Goal: Information Seeking & Learning: Compare options

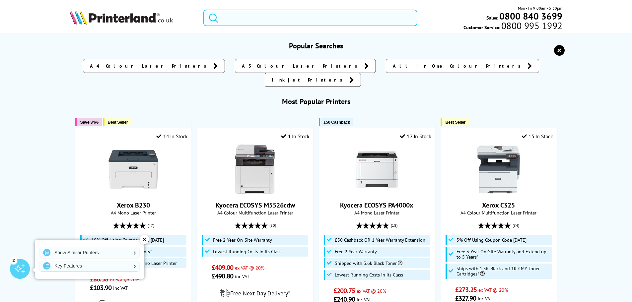
click at [286, 19] on input "search" at bounding box center [310, 18] width 214 height 17
paste input "Canon MF753Cdw"
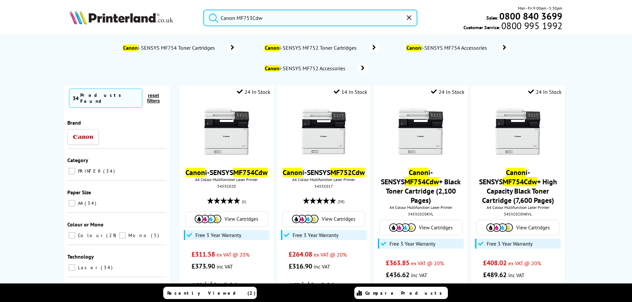
type input "Canon MF753Cdw"
click at [204, 10] on button "submit" at bounding box center [212, 17] width 17 height 15
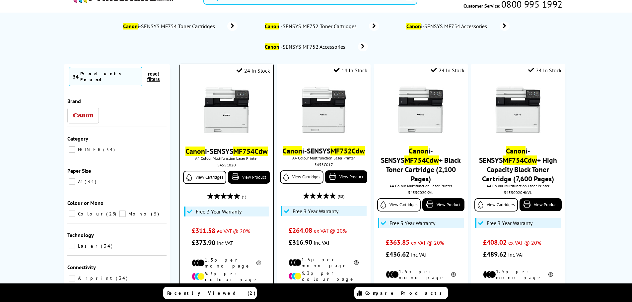
scroll to position [33, 0]
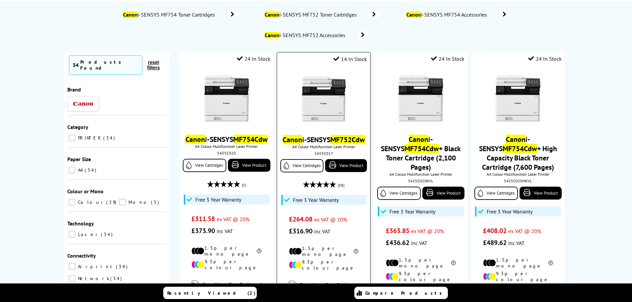
click at [333, 142] on link "Canon i-SENSYS MF752Cdw" at bounding box center [324, 139] width 82 height 9
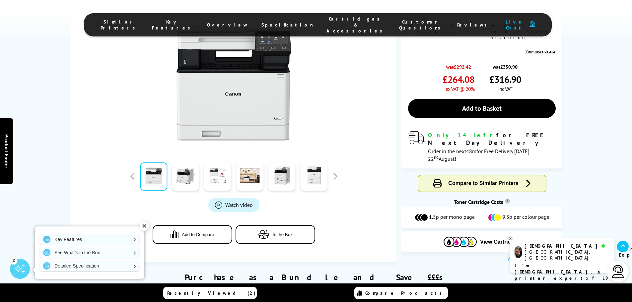
scroll to position [166, 0]
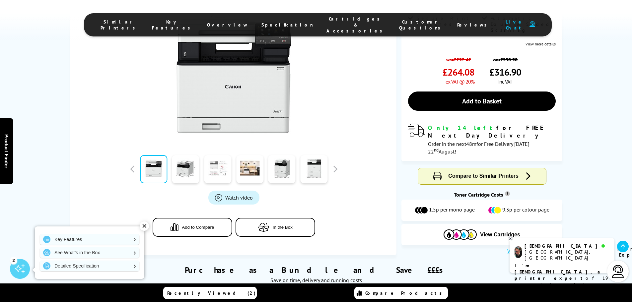
click at [220, 174] on link at bounding box center [217, 169] width 27 height 28
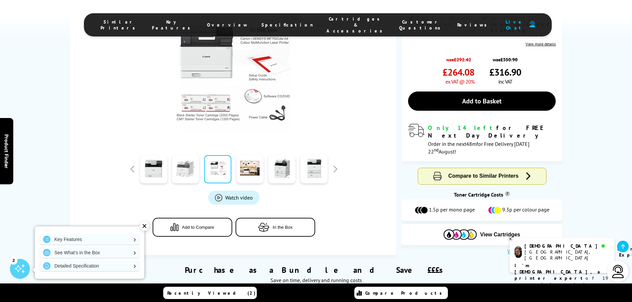
click at [180, 171] on link at bounding box center [185, 169] width 27 height 28
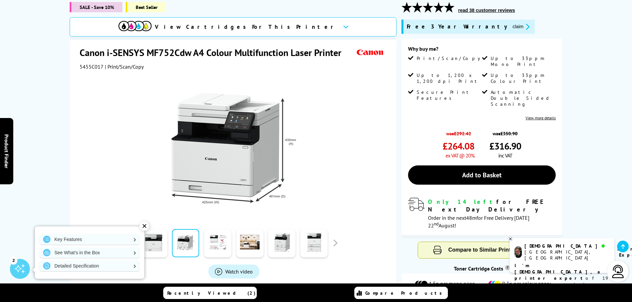
scroll to position [100, 0]
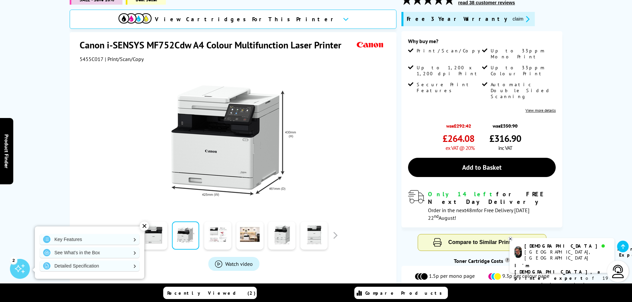
click at [343, 18] on icon at bounding box center [346, 20] width 6 height 4
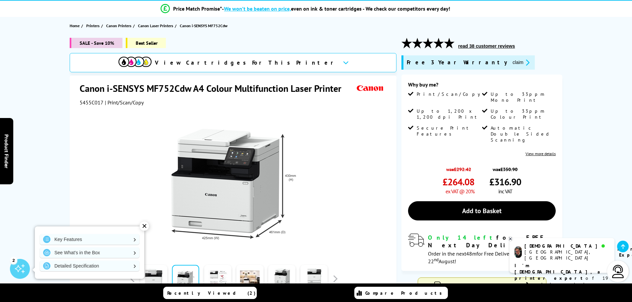
scroll to position [0, 0]
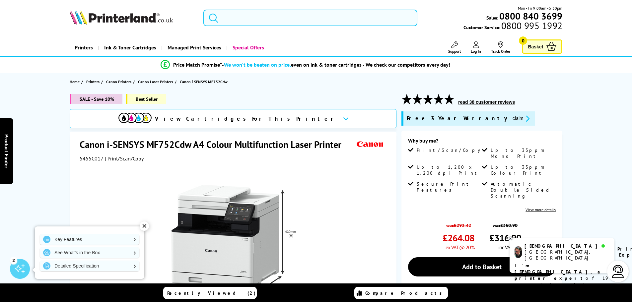
click at [326, 19] on input "search" at bounding box center [310, 18] width 214 height 17
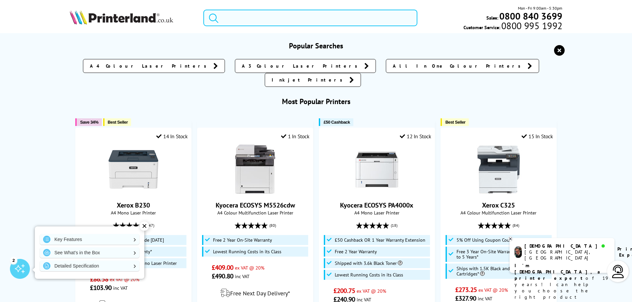
paste input "Brother MFC‑J1205W"
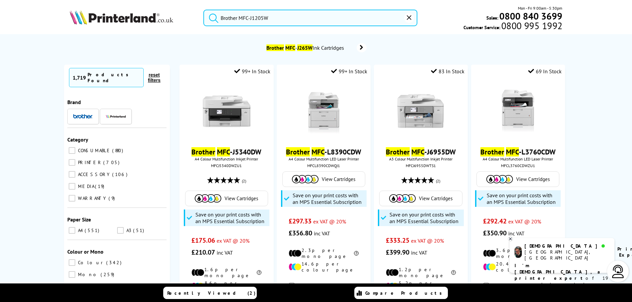
type input "Brother MFC‑J1205W"
click at [204, 10] on button "submit" at bounding box center [212, 17] width 17 height 15
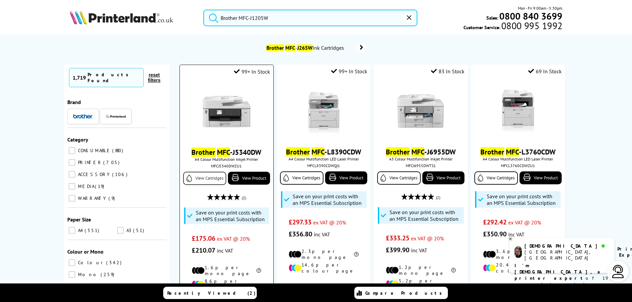
click at [207, 177] on link "View Cartridges" at bounding box center [204, 178] width 43 height 13
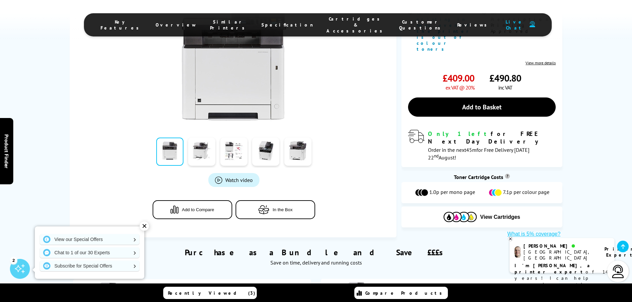
scroll to position [166, 0]
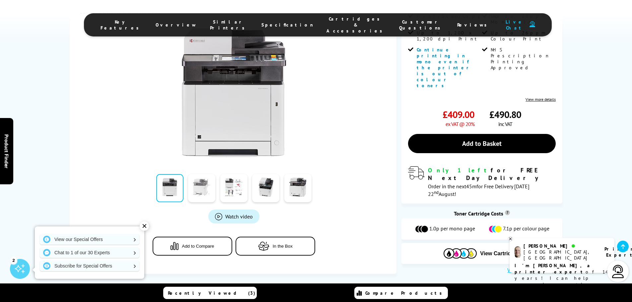
click at [192, 174] on link at bounding box center [201, 188] width 27 height 28
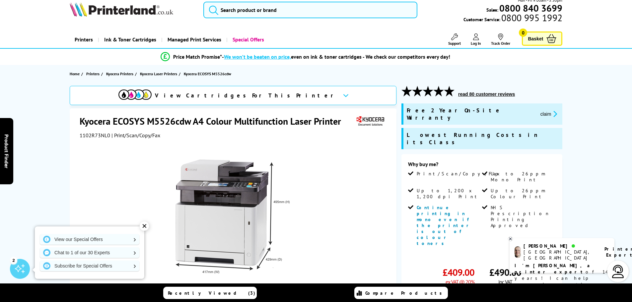
scroll to position [0, 0]
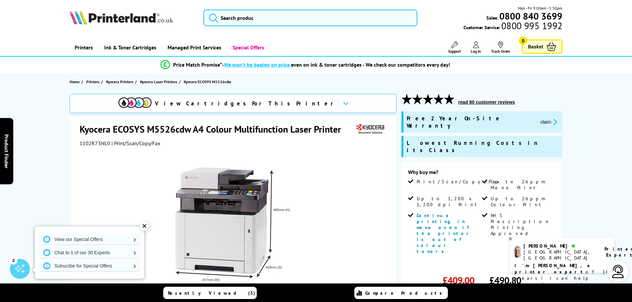
click at [274, 104] on span "View Cartridges For This Printer" at bounding box center [246, 103] width 183 height 7
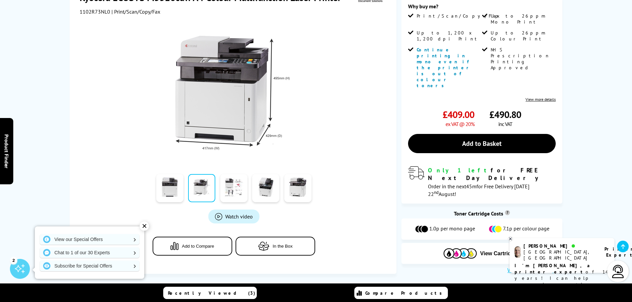
scroll to position [66, 0]
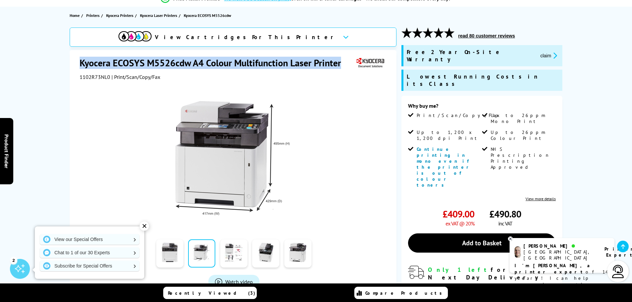
drag, startPoint x: 81, startPoint y: 61, endPoint x: 345, endPoint y: 63, distance: 264.2
click at [345, 63] on h1 "Kyocera ECOSYS M5526cdw A4 Colour Multifunction Laser Printer" at bounding box center [214, 63] width 268 height 12
copy h1 "Kyocera ECOSYS M5526cdw A4 Colour Multifunction Laser Printer"
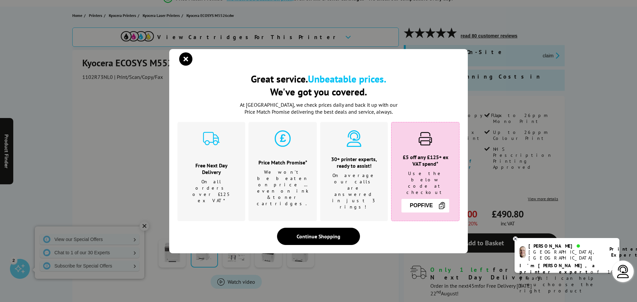
click at [601, 78] on div "Great service. Unbeatable prices. We've got you covered. Great service. Unbeata…" at bounding box center [318, 151] width 637 height 302
click at [187, 66] on icon "close modal" at bounding box center [185, 58] width 13 height 13
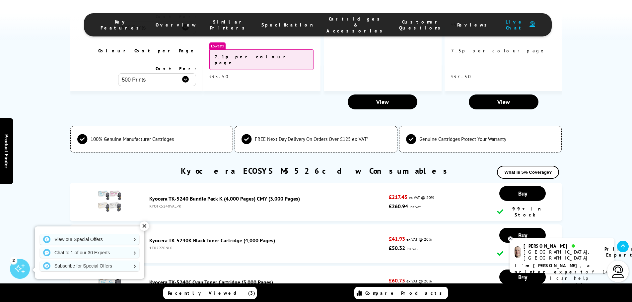
scroll to position [1825, 0]
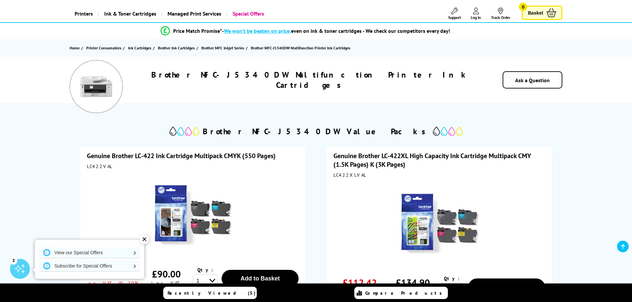
scroll to position [33, 0]
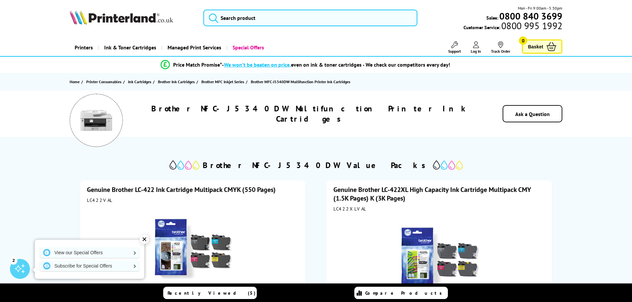
click at [290, 115] on h1 "Brother MFC-J5340DW Multifunction Printer Ink Cartridges" at bounding box center [311, 114] width 336 height 21
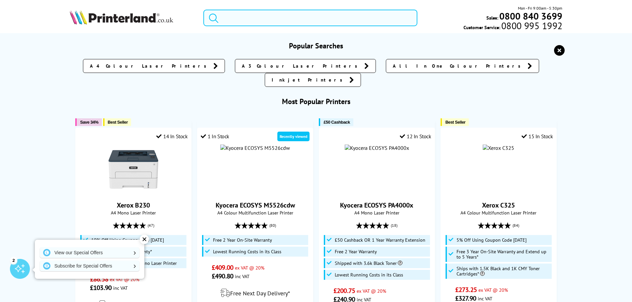
click at [266, 16] on input "search" at bounding box center [310, 18] width 214 height 17
paste input "Brother MFC‑J1205W"
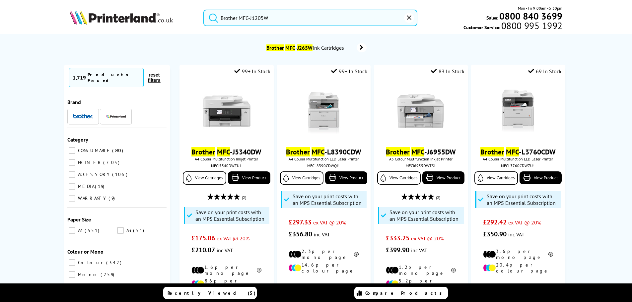
type input "Brother MFC‑J1205W"
click at [204, 10] on button "submit" at bounding box center [212, 17] width 17 height 15
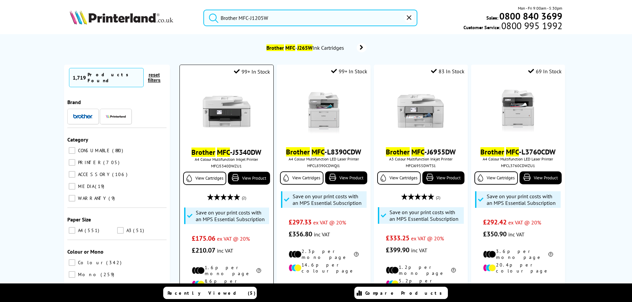
click at [226, 124] on img at bounding box center [227, 112] width 50 height 50
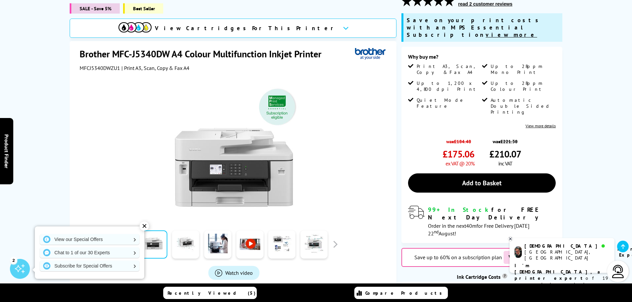
scroll to position [100, 0]
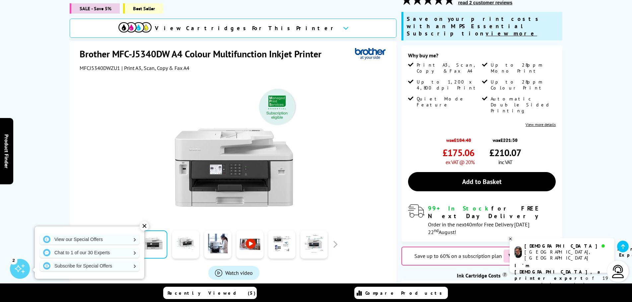
click at [160, 48] on h1 "Brother MFC-J5340DW A4 Colour Multifunction Inkjet Printer" at bounding box center [204, 54] width 249 height 12
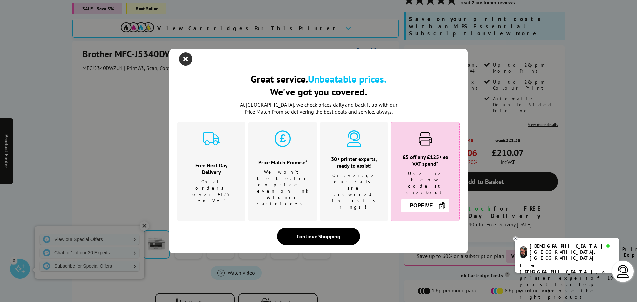
click at [188, 66] on icon "close modal" at bounding box center [185, 58] width 13 height 13
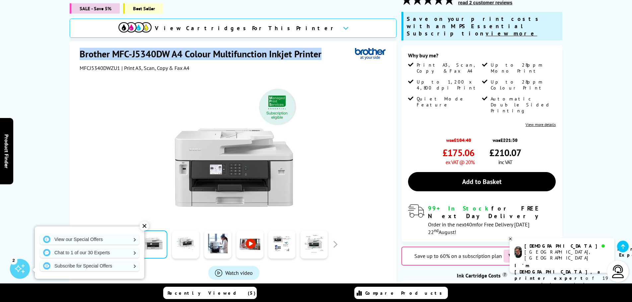
drag, startPoint x: 315, startPoint y: 45, endPoint x: 79, endPoint y: 43, distance: 236.0
click at [79, 43] on div "Brother MFC-J5340DW A4 Colour Multifunction Inkjet Printer MFCJ5340DWZU1 | Prin…" at bounding box center [233, 185] width 327 height 289
copy h1 "Brother MFC-J5340DW A4 Colour Multifunction Inkjet Printer"
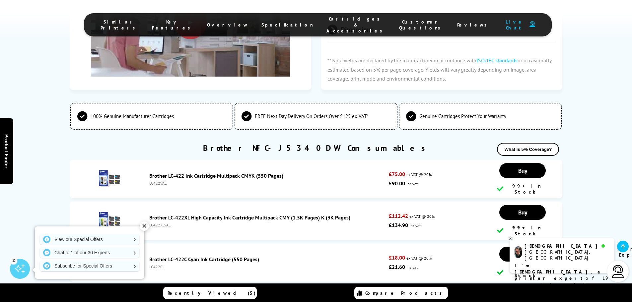
scroll to position [2237, 0]
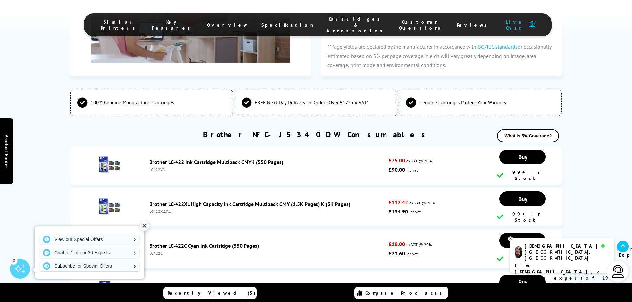
click at [103, 153] on img at bounding box center [109, 164] width 23 height 23
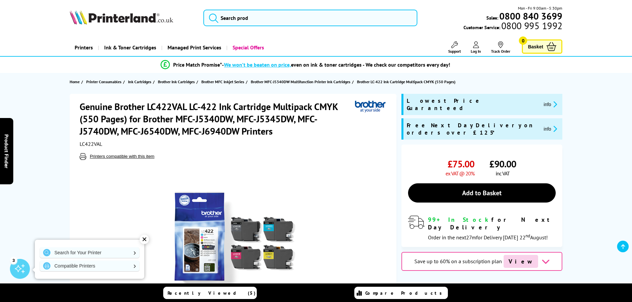
scroll to position [100, 0]
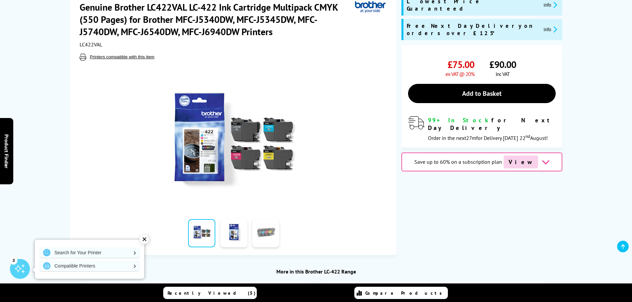
click at [266, 238] on link at bounding box center [265, 233] width 27 height 28
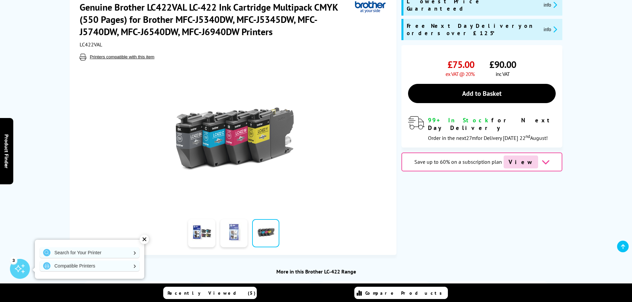
click at [238, 232] on link at bounding box center [233, 233] width 27 height 28
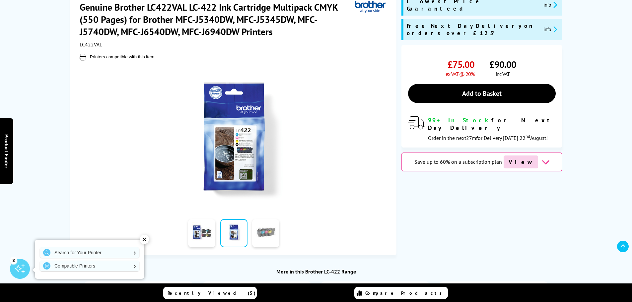
click at [259, 233] on link at bounding box center [265, 233] width 27 height 28
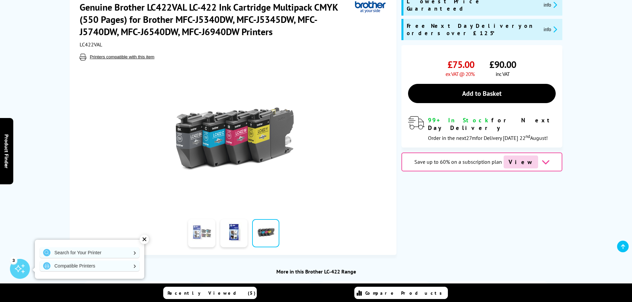
click at [214, 234] on link at bounding box center [201, 233] width 27 height 28
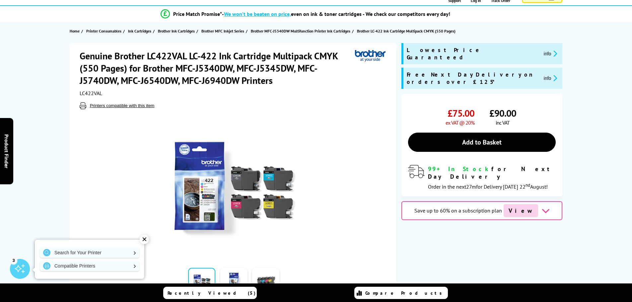
scroll to position [0, 0]
